Goal: Check status: Check status

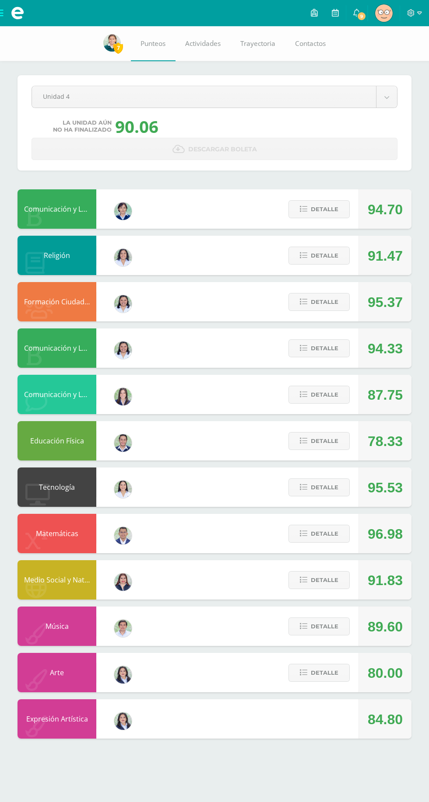
click at [204, 397] on div "Comunicación y Lenguaje L3 Inglés Barbara Mendizábal Maestro 87.75 Detalle" at bounding box center [214, 394] width 394 height 39
click at [345, 391] on button "Detalle" at bounding box center [318, 395] width 61 height 18
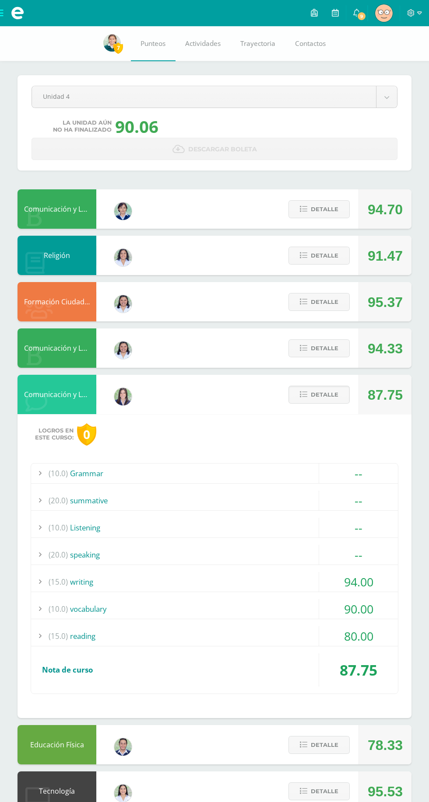
click at [344, 388] on button "Detalle" at bounding box center [318, 395] width 61 height 18
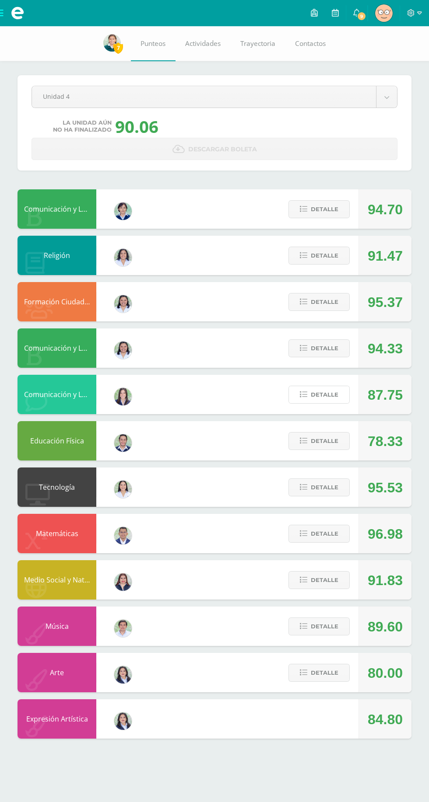
click at [323, 395] on span "Detalle" at bounding box center [325, 395] width 28 height 16
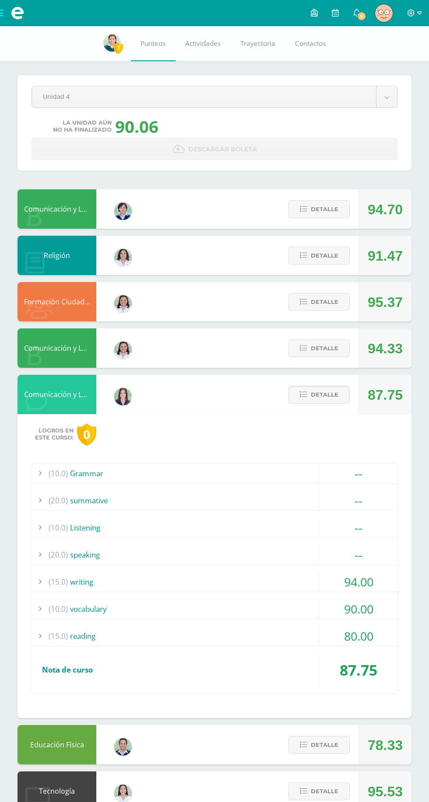
click at [321, 395] on span "Detalle" at bounding box center [325, 395] width 28 height 16
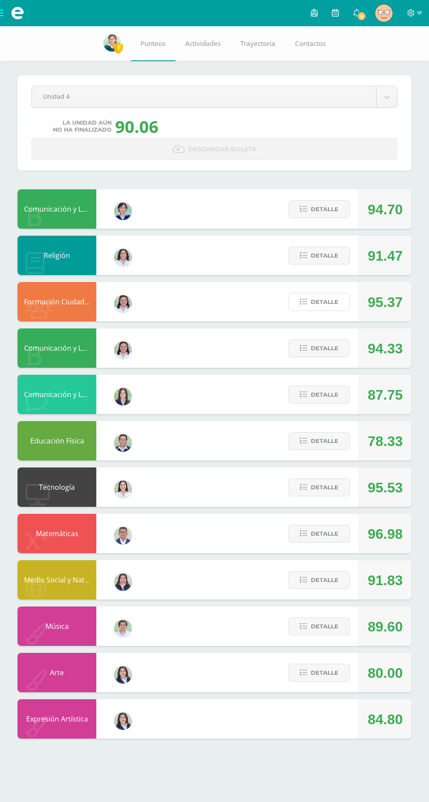
click at [304, 302] on icon at bounding box center [303, 301] width 7 height 7
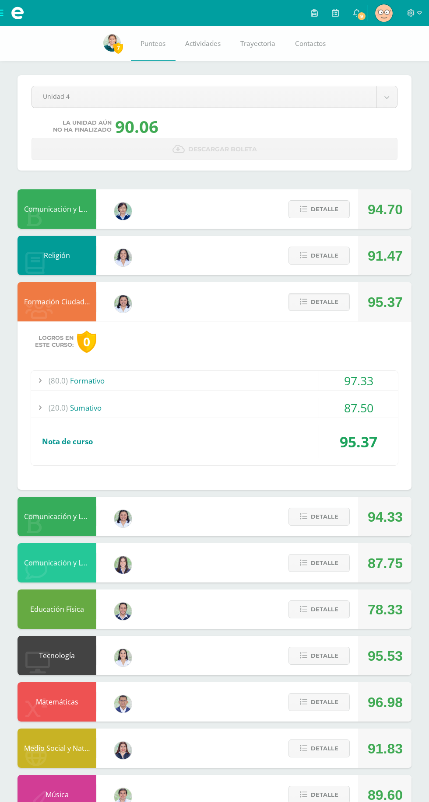
click at [343, 302] on button "Detalle" at bounding box center [318, 302] width 61 height 18
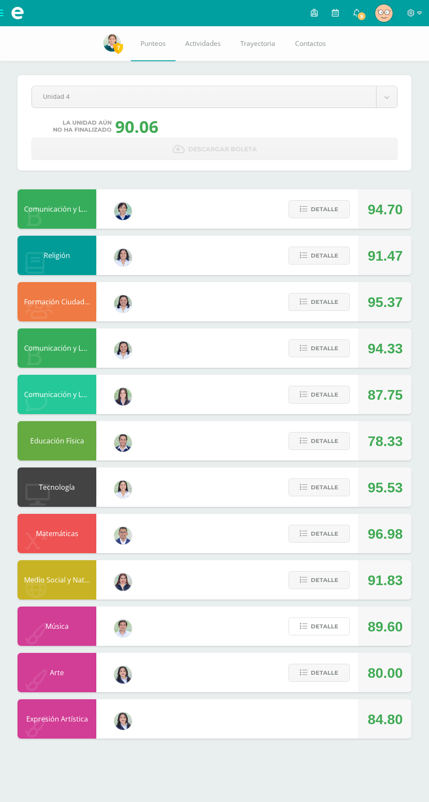
click at [347, 620] on button "Detalle" at bounding box center [318, 627] width 61 height 18
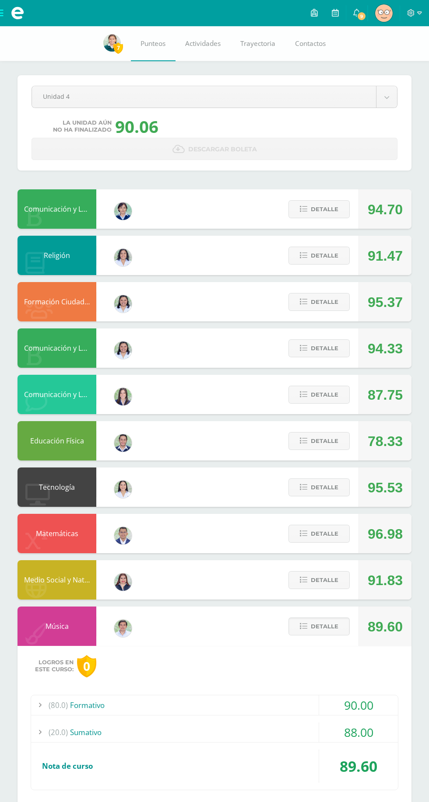
click at [325, 626] on span "Detalle" at bounding box center [325, 627] width 28 height 16
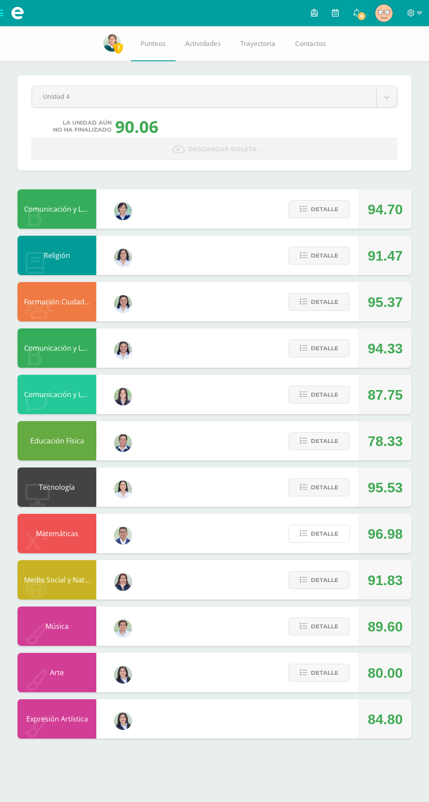
click at [315, 535] on span "Detalle" at bounding box center [325, 534] width 28 height 16
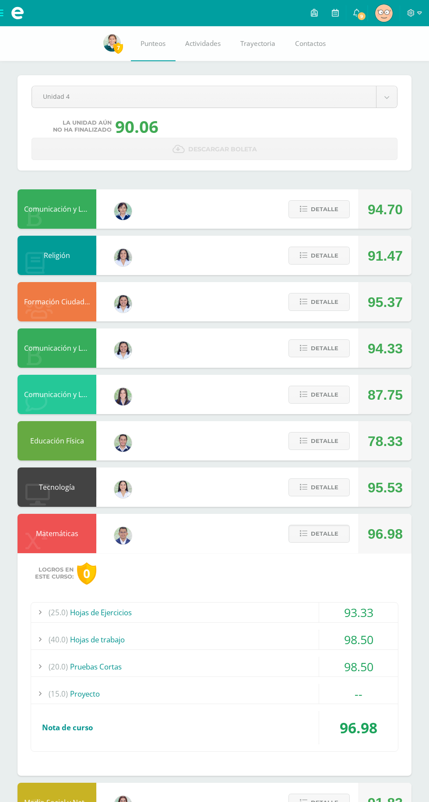
click at [336, 688] on div "--" at bounding box center [358, 694] width 79 height 20
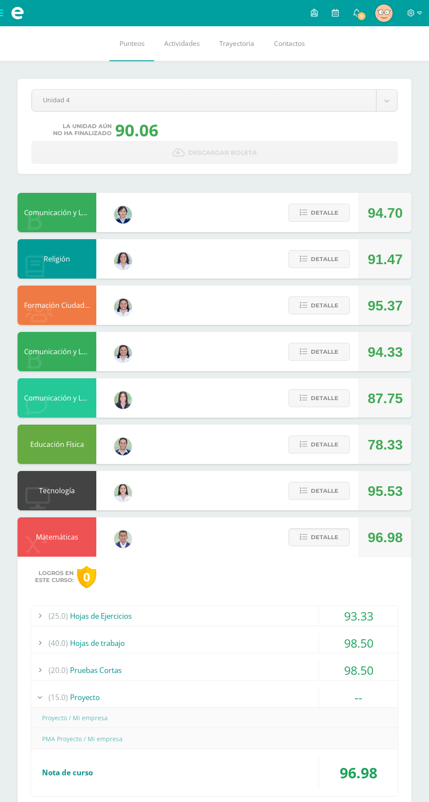
scroll to position [17, 0]
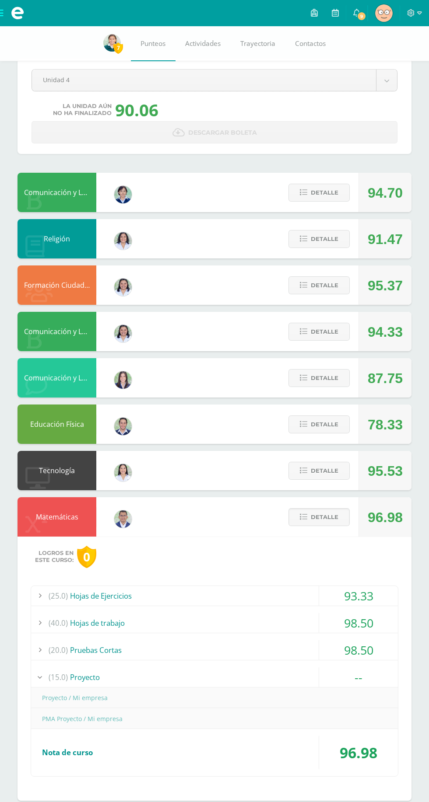
click at [310, 519] on button "Detalle" at bounding box center [318, 517] width 61 height 18
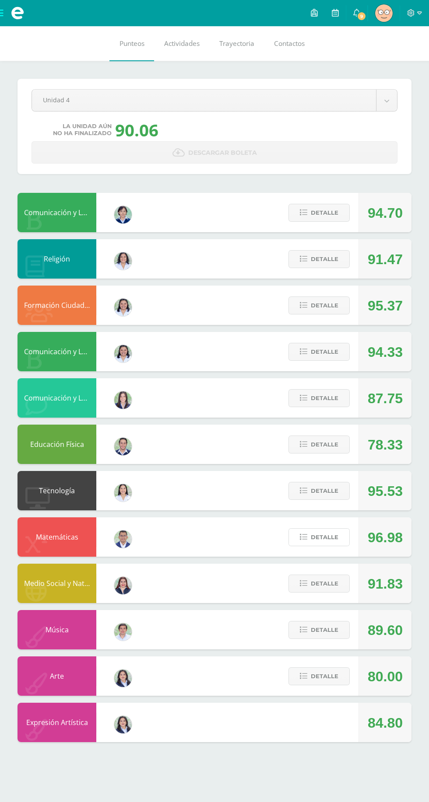
scroll to position [0, 0]
click at [357, 13] on icon at bounding box center [356, 13] width 7 height 8
